Goal: Task Accomplishment & Management: Manage account settings

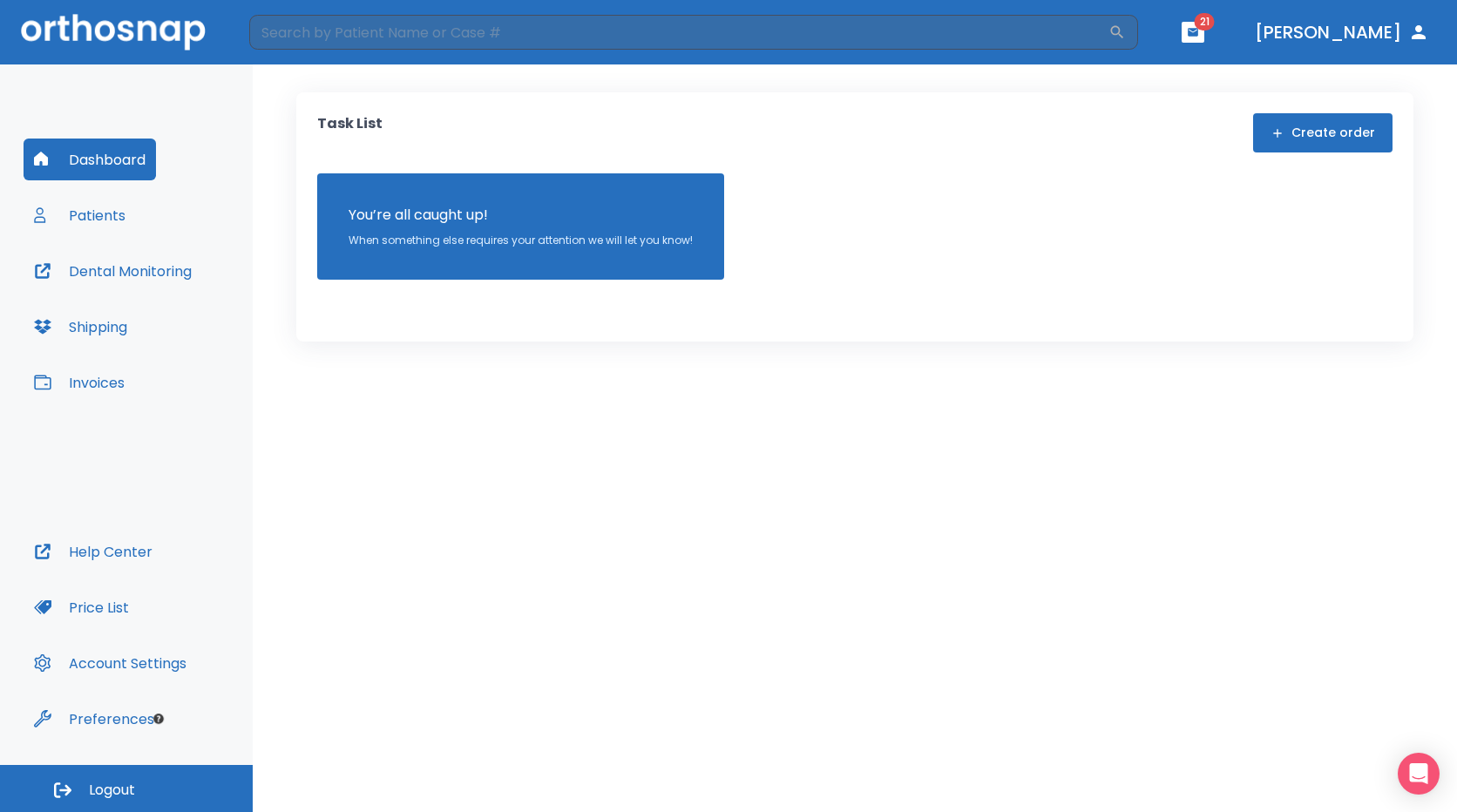
click at [106, 327] on button "Shipping" at bounding box center [81, 327] width 114 height 42
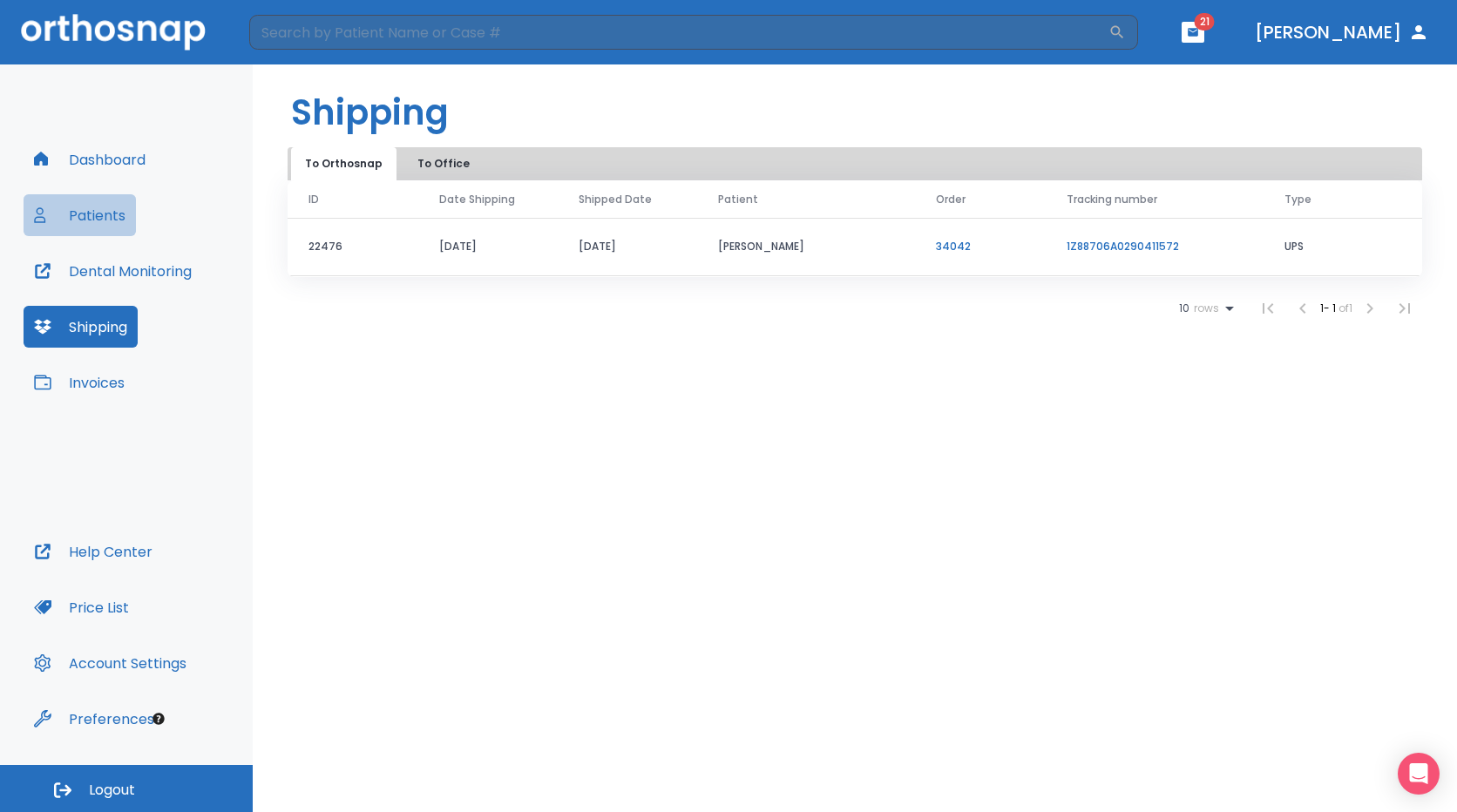
click at [114, 217] on button "Patients" at bounding box center [80, 216] width 112 height 42
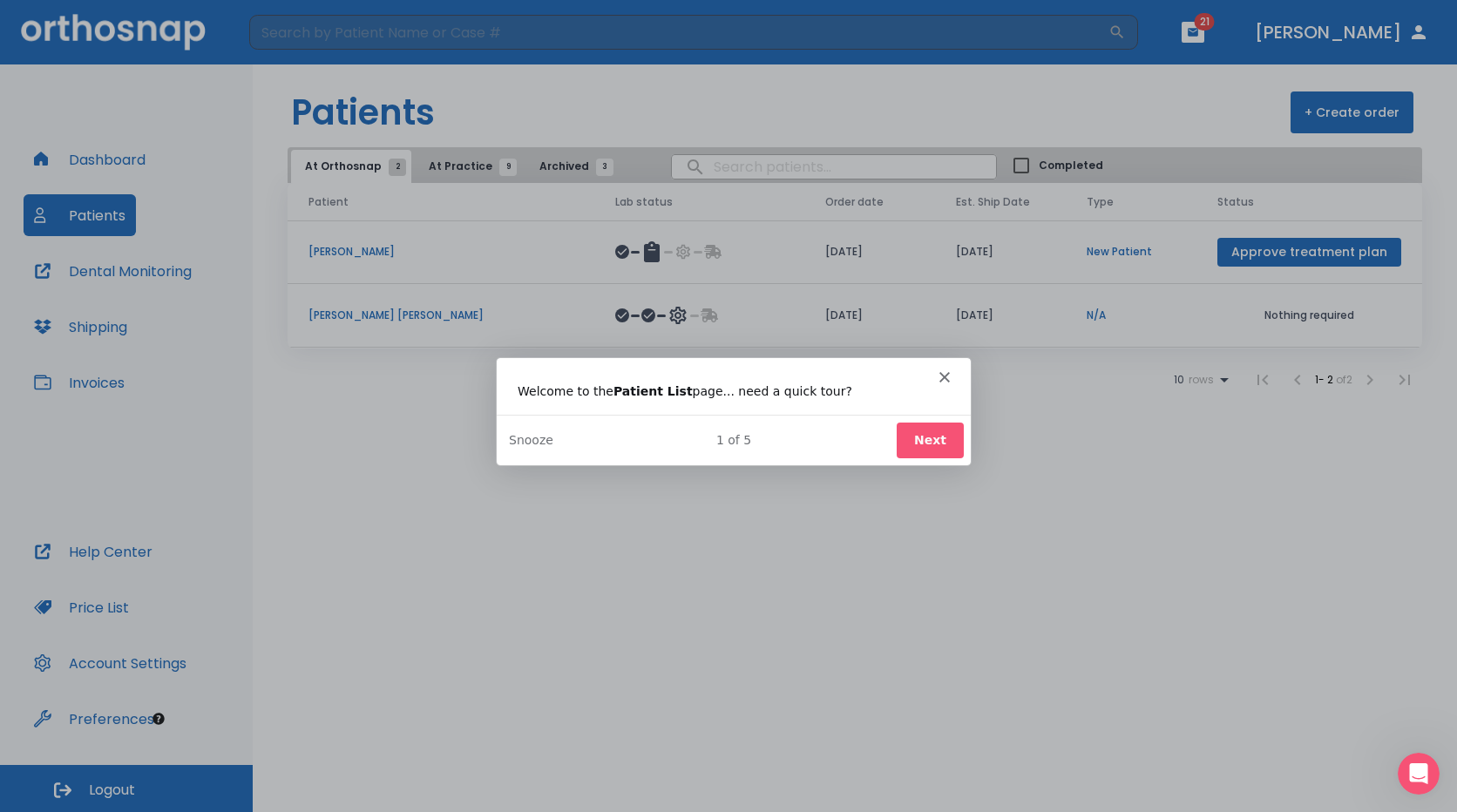
click at [955, 443] on button "Next" at bounding box center [929, 439] width 67 height 36
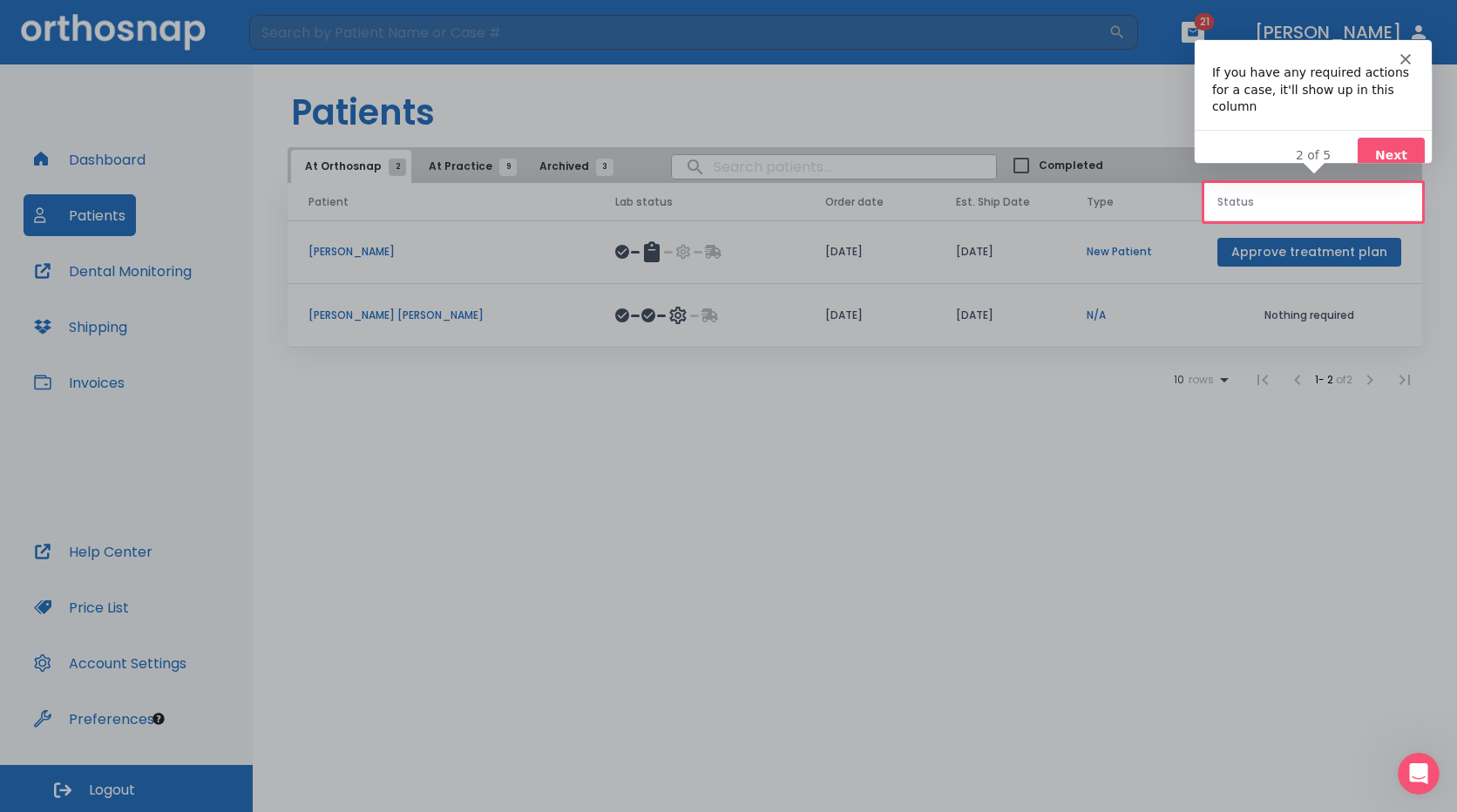
click at [577, 320] on div "Product tour overlay" at bounding box center [728, 406] width 1457 height 812
click at [1377, 137] on button "Next" at bounding box center [1390, 155] width 67 height 36
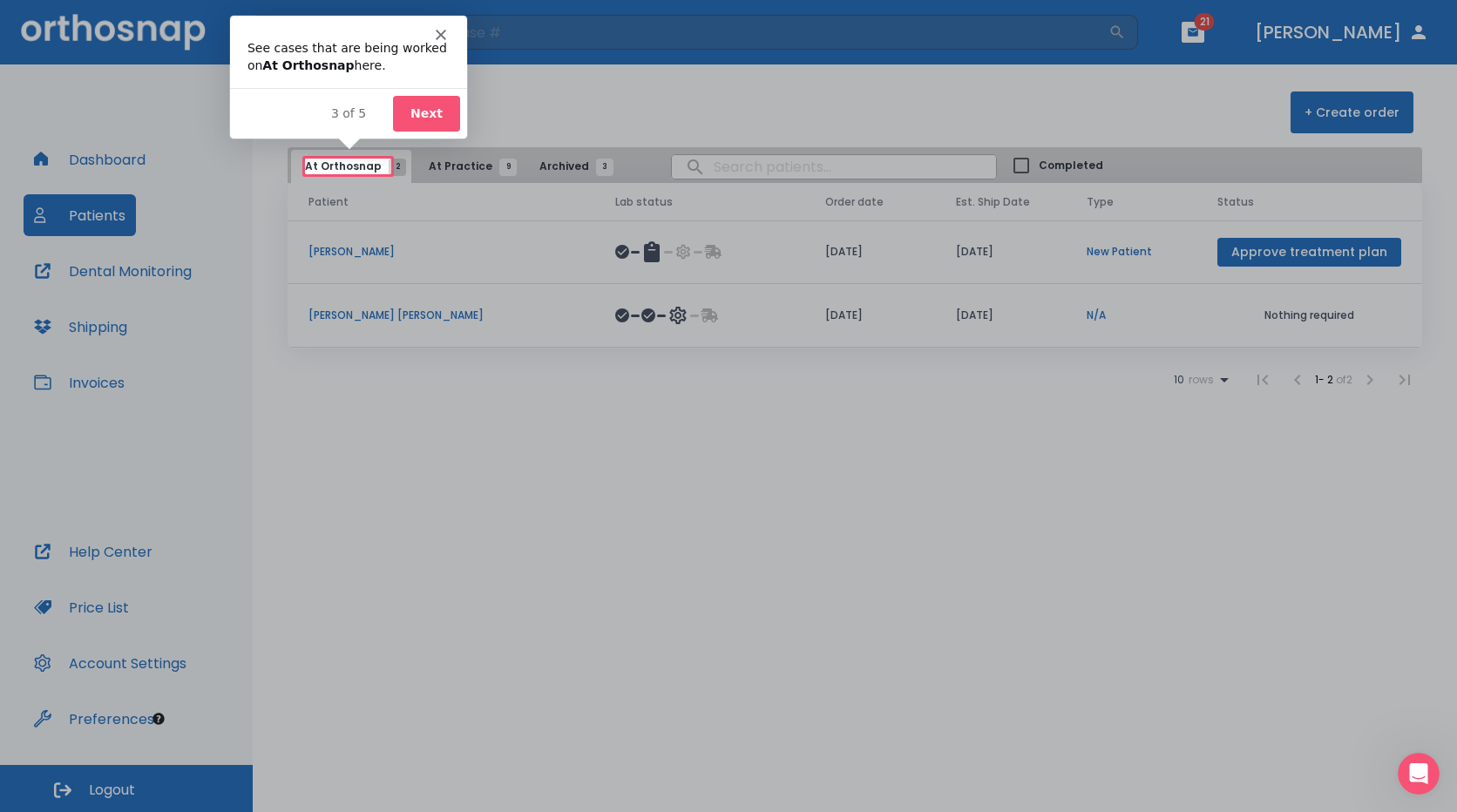
click at [440, 37] on icon "Close" at bounding box center [439, 33] width 10 height 10
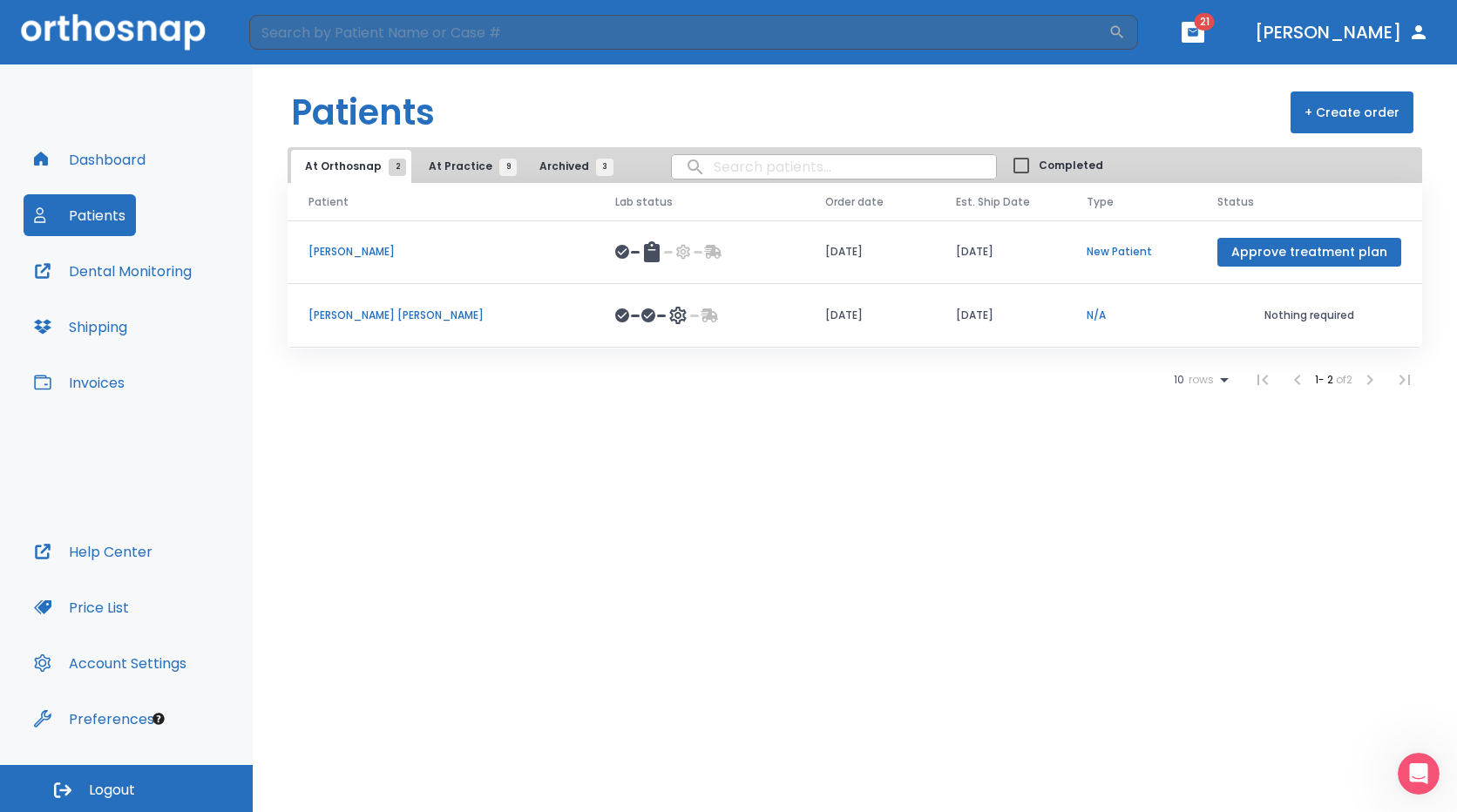
click at [671, 317] on icon at bounding box center [678, 315] width 16 height 17
